Goal: Transaction & Acquisition: Purchase product/service

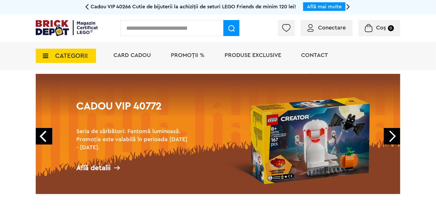
click at [393, 135] on link "Next" at bounding box center [392, 136] width 17 height 17
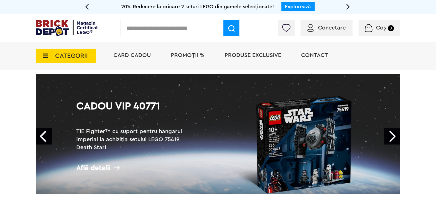
click at [189, 53] on span "PROMOȚII %" at bounding box center [188, 55] width 34 height 6
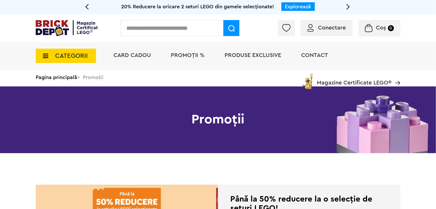
click at [261, 55] on span "Produse exclusive" at bounding box center [253, 55] width 57 height 6
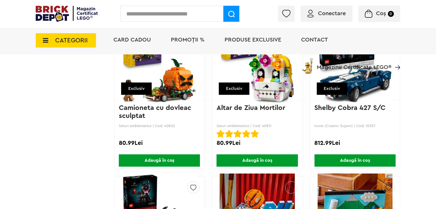
scroll to position [904, 0]
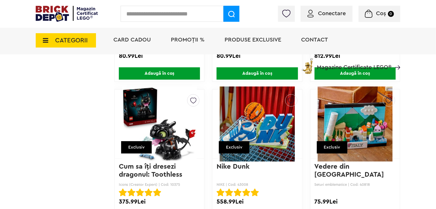
click at [45, 40] on icon at bounding box center [43, 40] width 9 height 6
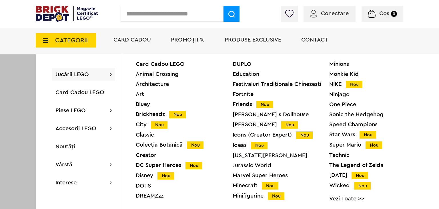
click at [343, 125] on div "Speed Champions" at bounding box center [377, 124] width 97 height 6
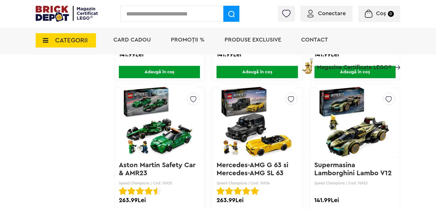
scroll to position [1014, 0]
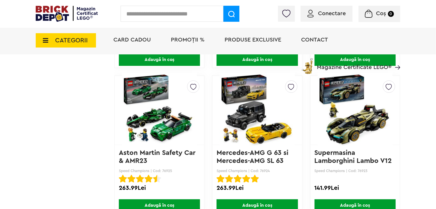
click at [353, 132] on img at bounding box center [355, 110] width 75 height 80
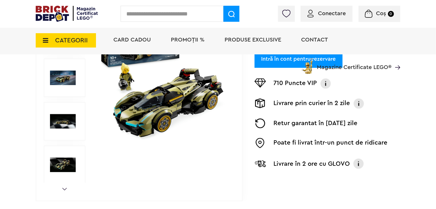
scroll to position [95, 0]
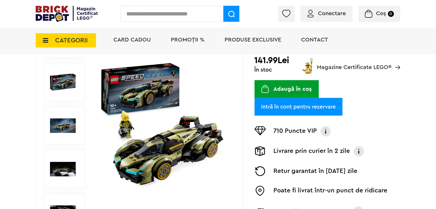
click at [288, 87] on button "Adaugă în coș" at bounding box center [287, 89] width 64 height 18
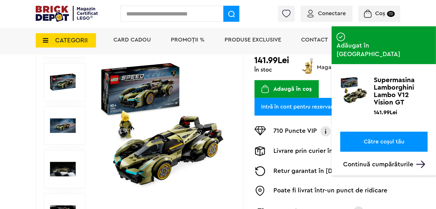
click at [385, 131] on link "Către coșul tău" at bounding box center [383, 141] width 87 height 20
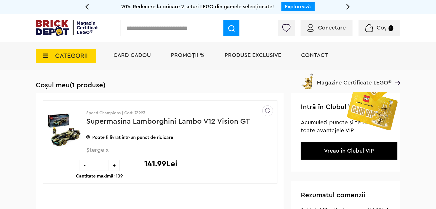
click at [96, 151] on span "Șterge x" at bounding box center [170, 153] width 168 height 12
